Goal: Information Seeking & Learning: Learn about a topic

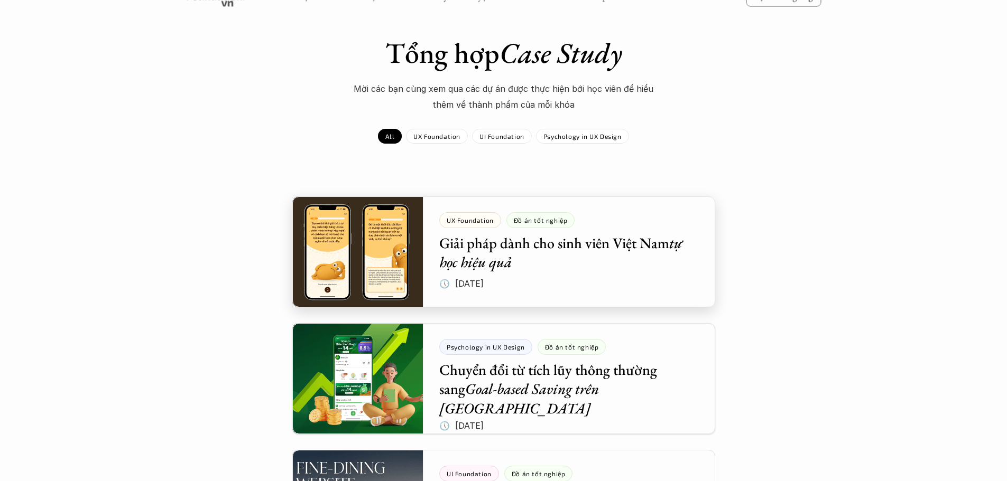
scroll to position [106, 0]
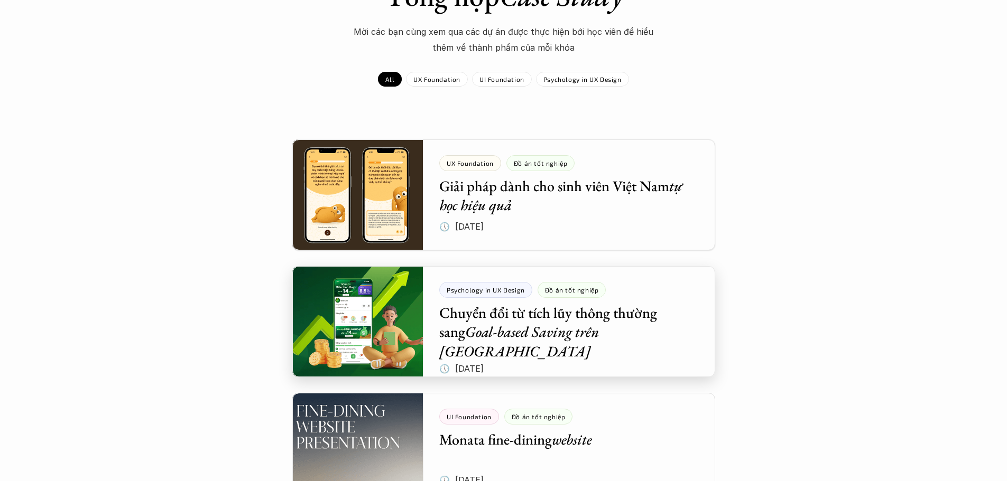
click at [354, 304] on div at bounding box center [503, 321] width 423 height 111
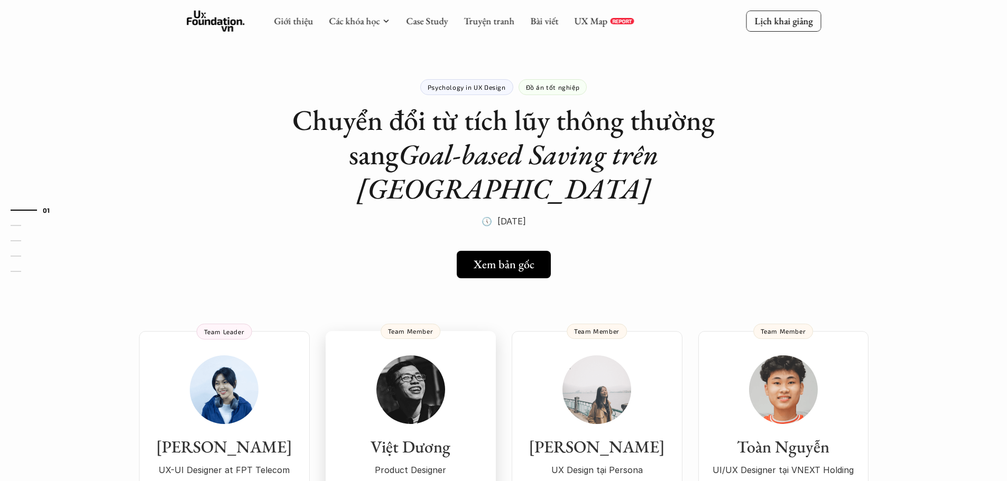
click at [415, 388] on img at bounding box center [410, 390] width 69 height 69
click at [793, 356] on div "Toàn [PERSON_NAME]/UX Designer tại VNEXT Holding 1+ năm kinh nghiệm" at bounding box center [783, 426] width 149 height 141
click at [444, 357] on img at bounding box center [410, 390] width 69 height 69
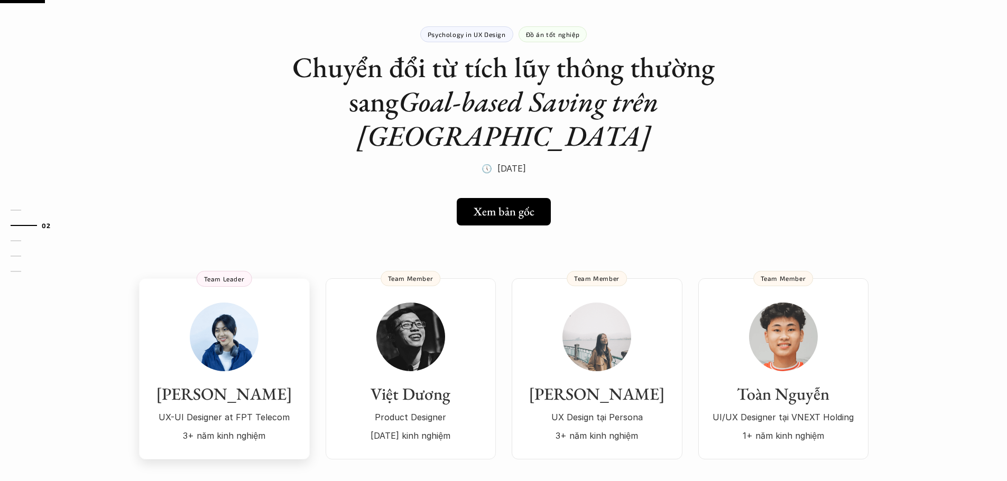
click at [257, 384] on h3 "[PERSON_NAME]" at bounding box center [225, 394] width 150 height 20
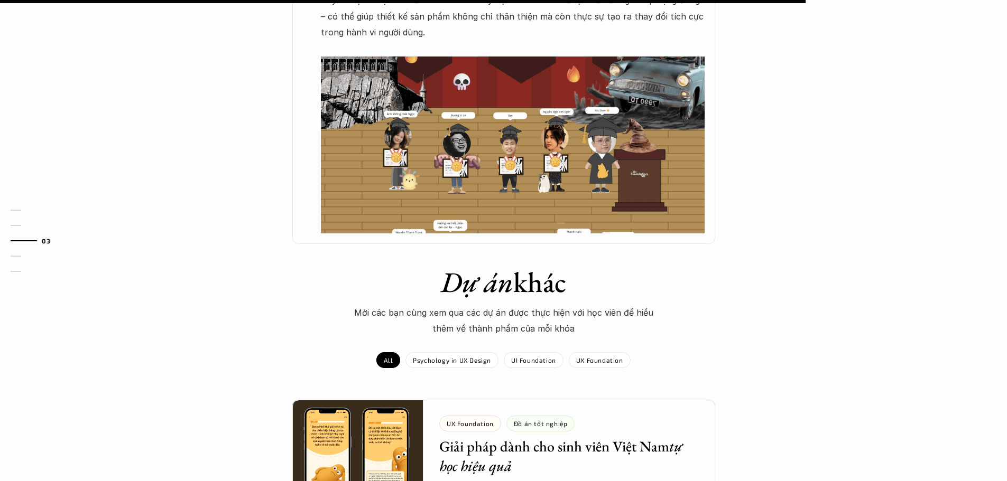
scroll to position [1216, 0]
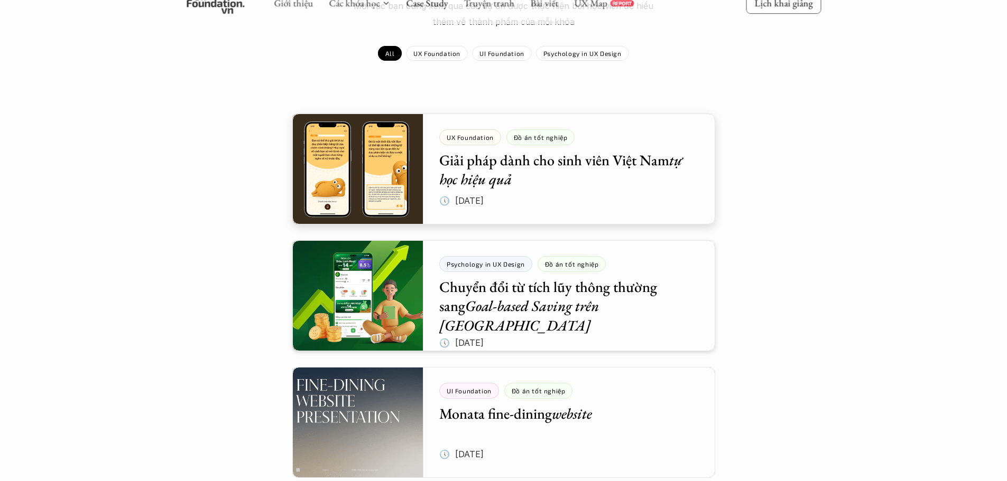
scroll to position [211, 0]
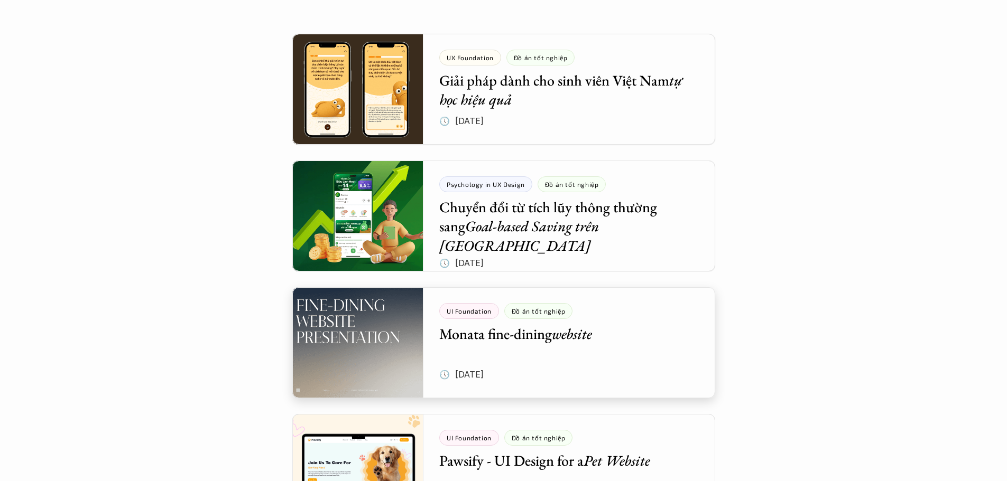
click at [467, 224] on div at bounding box center [503, 216] width 423 height 111
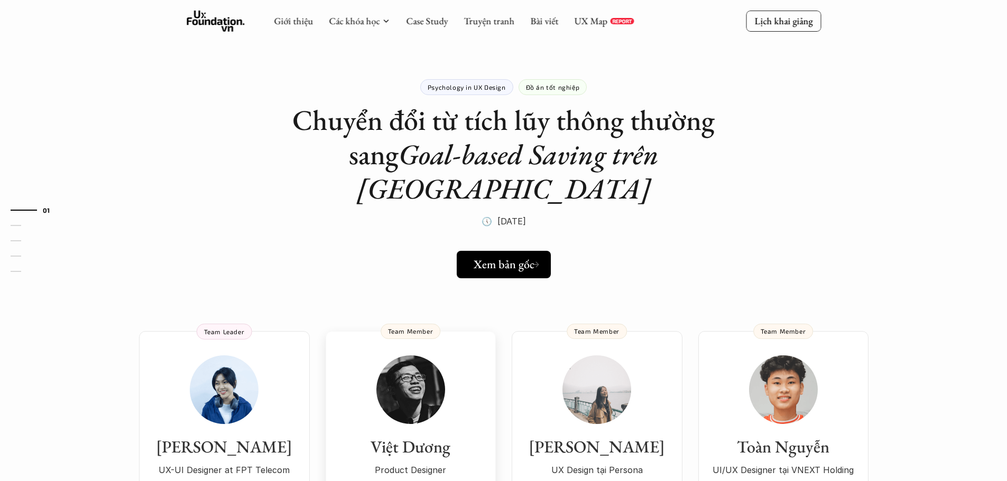
click at [428, 379] on img at bounding box center [410, 390] width 69 height 69
click at [443, 437] on h3 "Việt Dương" at bounding box center [410, 447] width 149 height 20
